Goal: Task Accomplishment & Management: Manage account settings

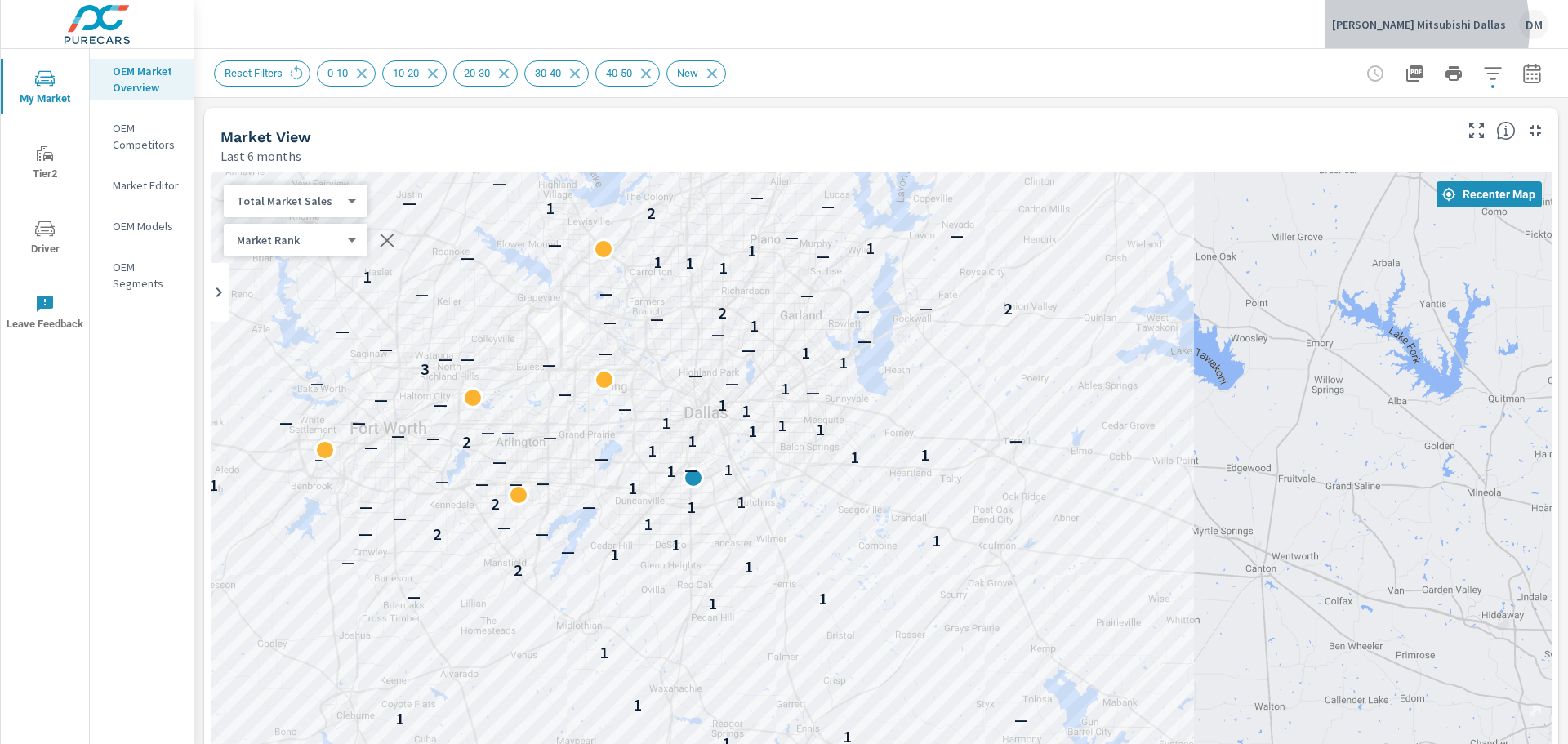
click at [1415, 28] on p "[PERSON_NAME] Mitsubishi Dallas" at bounding box center [1420, 24] width 174 height 15
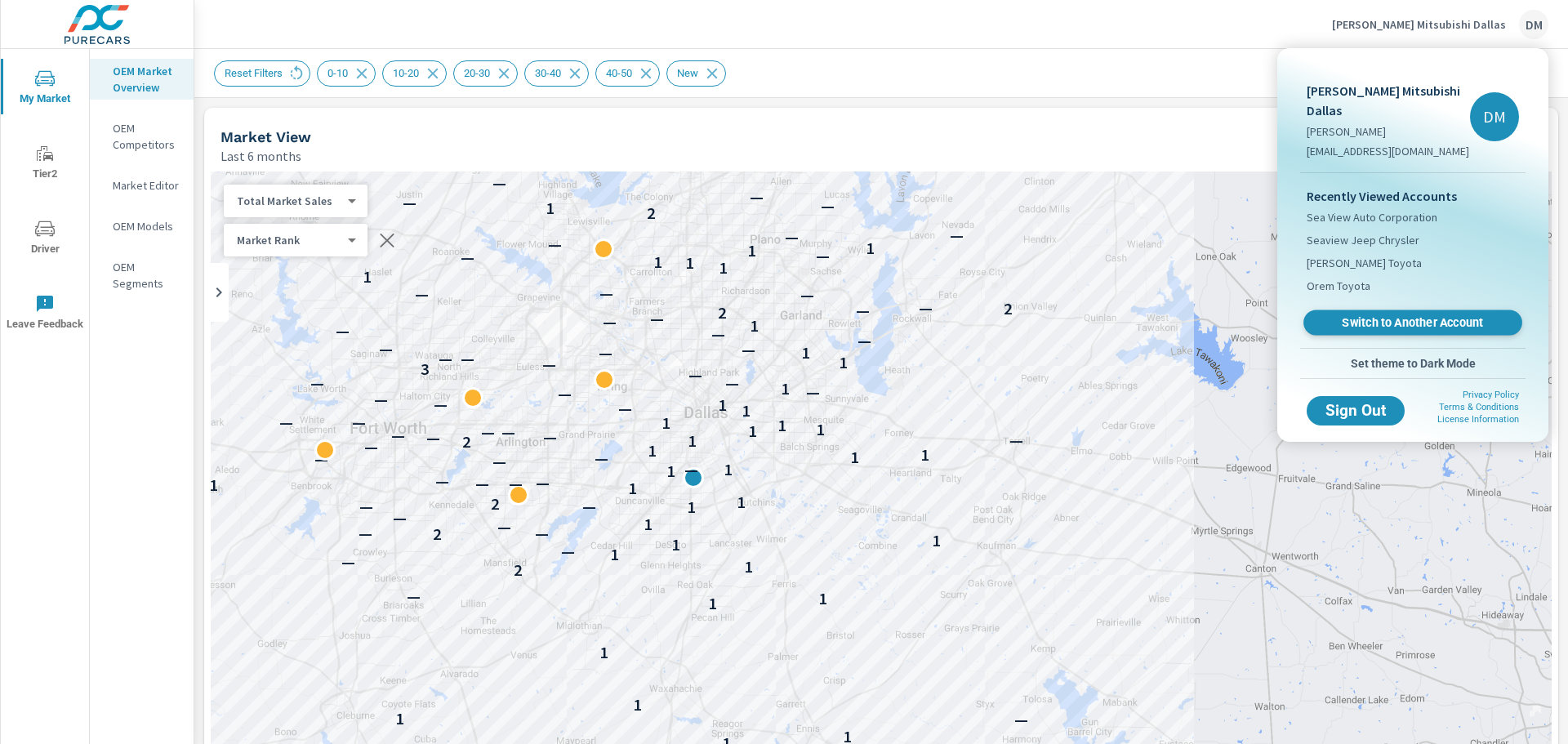
click at [1355, 315] on span "Switch to Another Account" at bounding box center [1413, 323] width 200 height 16
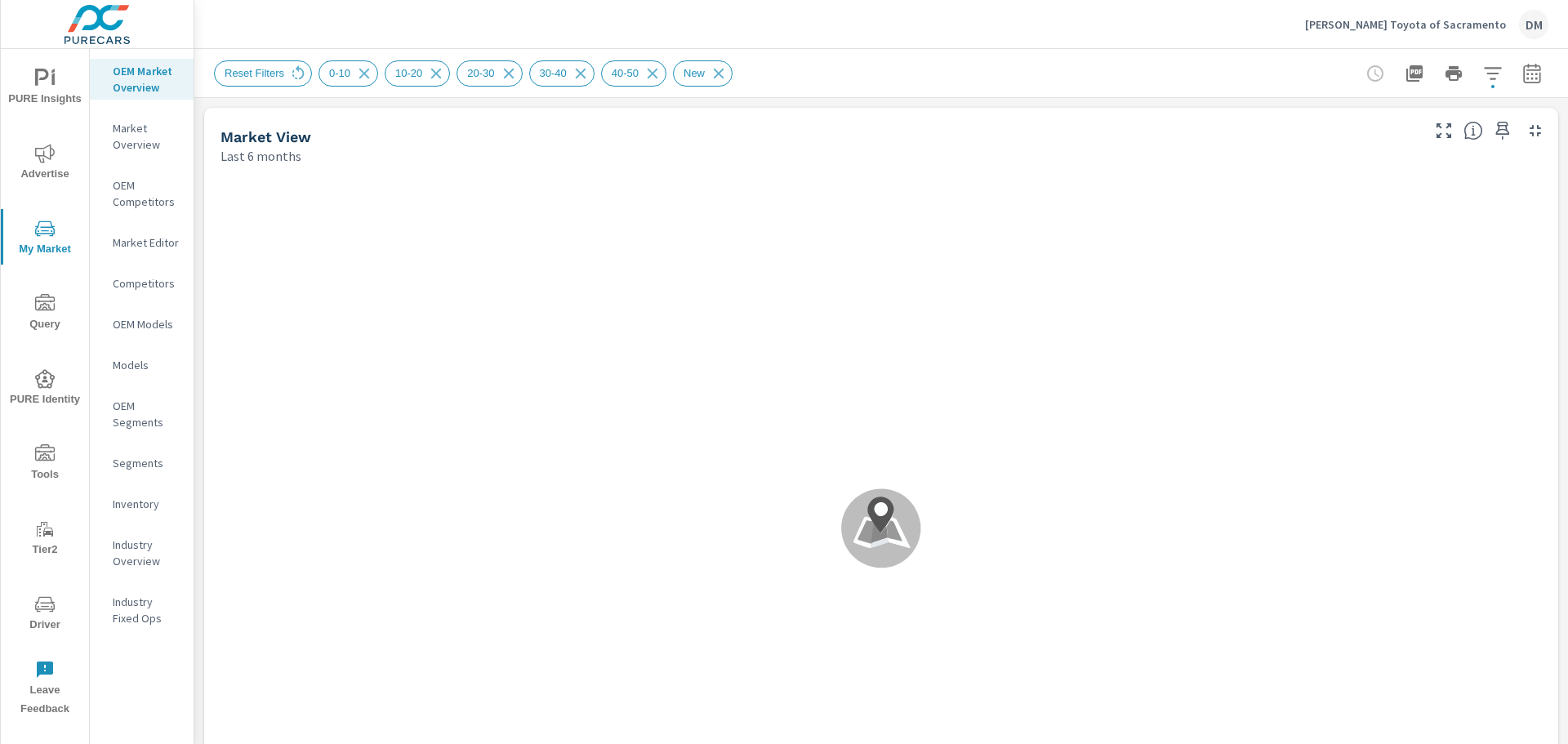
scroll to position [552, 0]
